Goal: Register for event/course

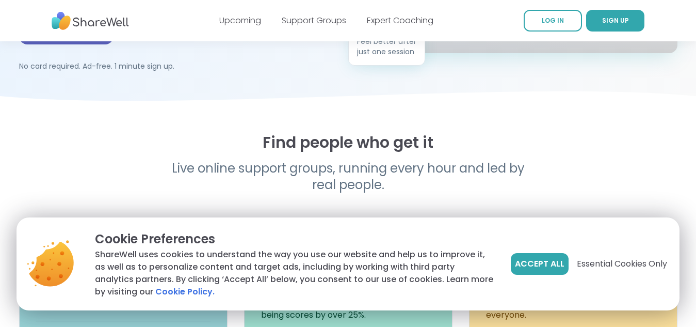
click at [519, 262] on span "Accept All" at bounding box center [540, 263] width 50 height 12
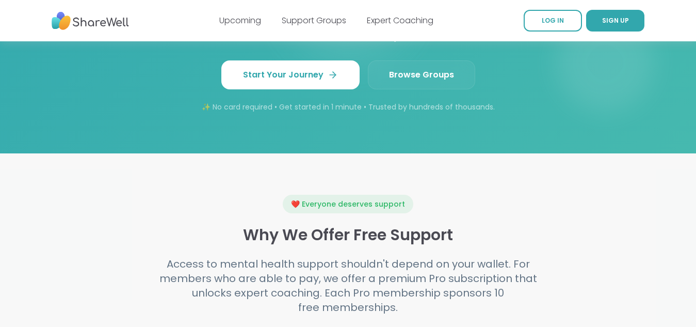
scroll to position [1015, 0]
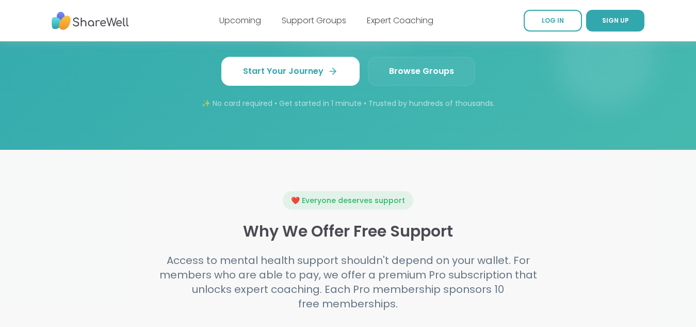
click at [420, 74] on span "Browse Groups" at bounding box center [421, 71] width 65 height 12
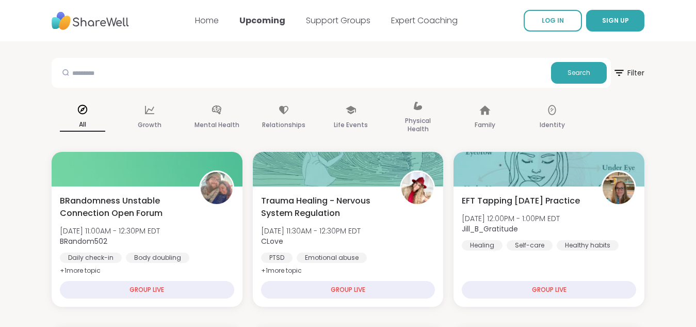
click at [330, 19] on link "Support Groups" at bounding box center [338, 20] width 64 height 12
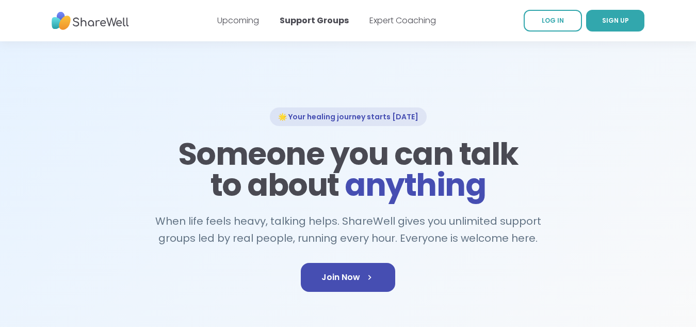
click at [256, 18] on link "Upcoming" at bounding box center [238, 20] width 42 height 12
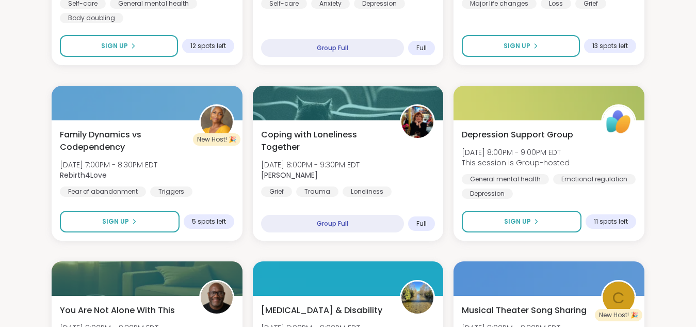
scroll to position [1700, 0]
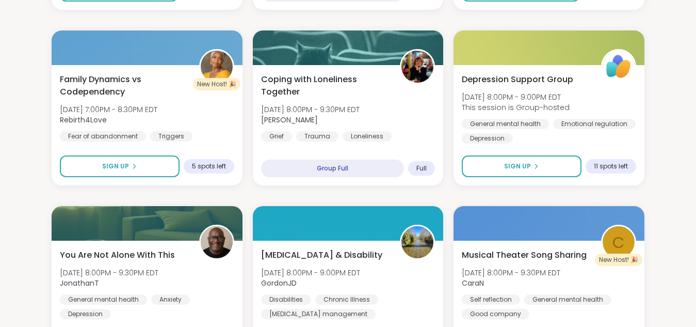
click at [117, 82] on span "Family Dynamics vs Codependency" at bounding box center [124, 85] width 128 height 25
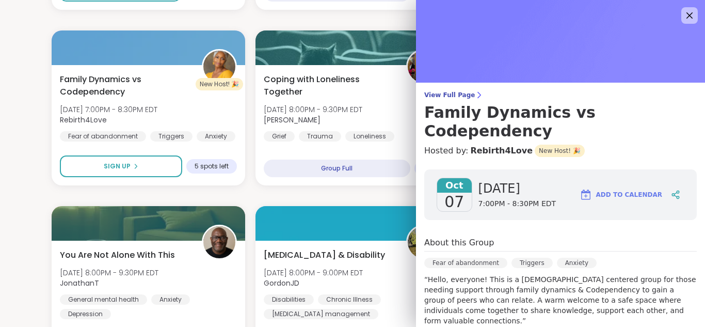
click at [683, 18] on icon at bounding box center [689, 15] width 12 height 12
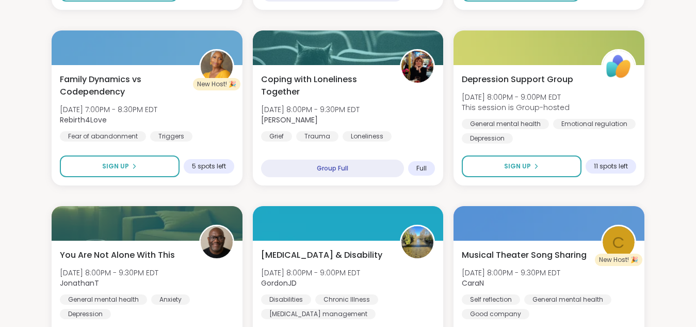
click at [215, 65] on img at bounding box center [217, 67] width 32 height 32
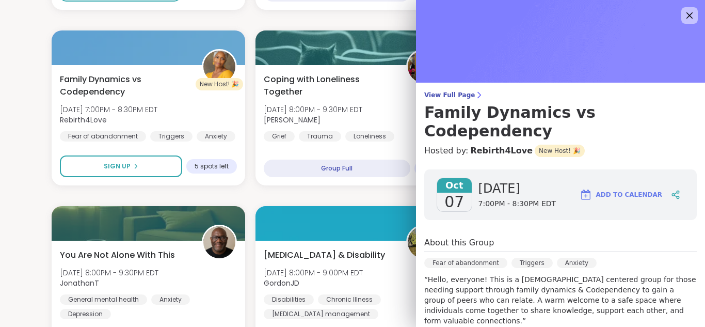
click at [444, 94] on span "View Full Page" at bounding box center [560, 95] width 272 height 8
